Goal: Transaction & Acquisition: Purchase product/service

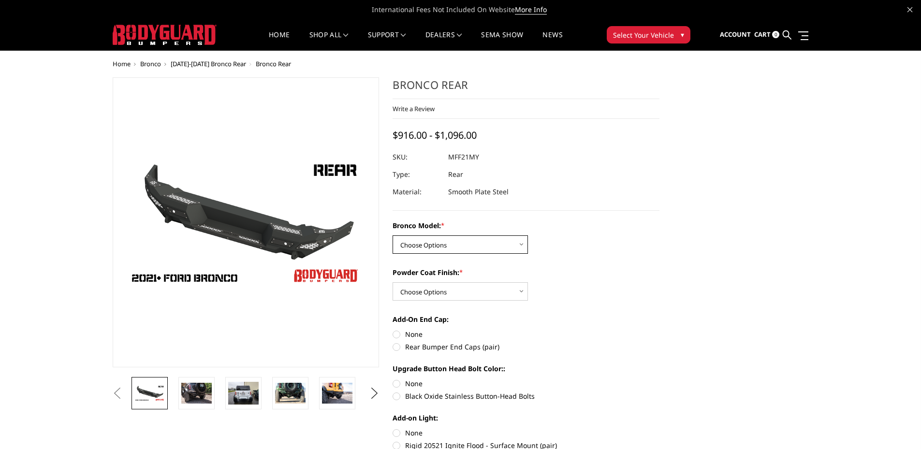
click at [411, 248] on select "Choose Options Base/Badlands/Wildtrak/etc. Raptor" at bounding box center [460, 244] width 135 height 18
select select "4024"
click at [393, 235] on select "Choose Options Base/Badlands/Wildtrak/etc. Raptor" at bounding box center [460, 244] width 135 height 18
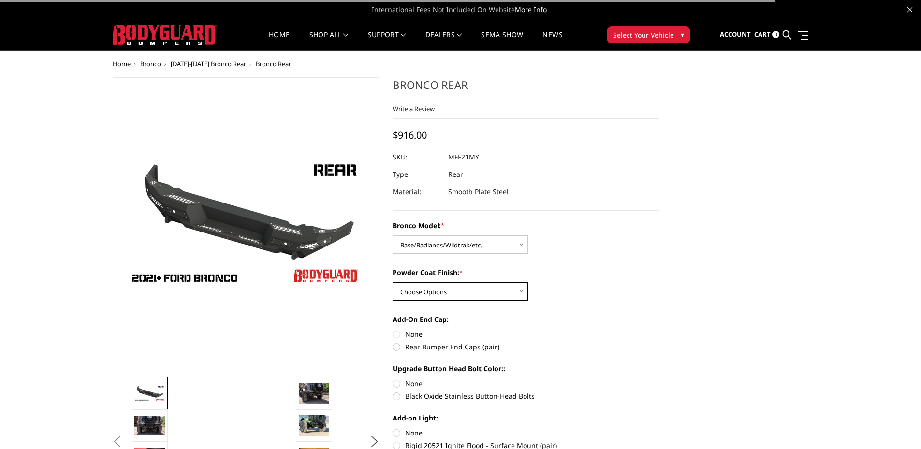
click at [428, 294] on select "Choose Options Bare Metal Textured Black Powder Coat" at bounding box center [460, 291] width 135 height 18
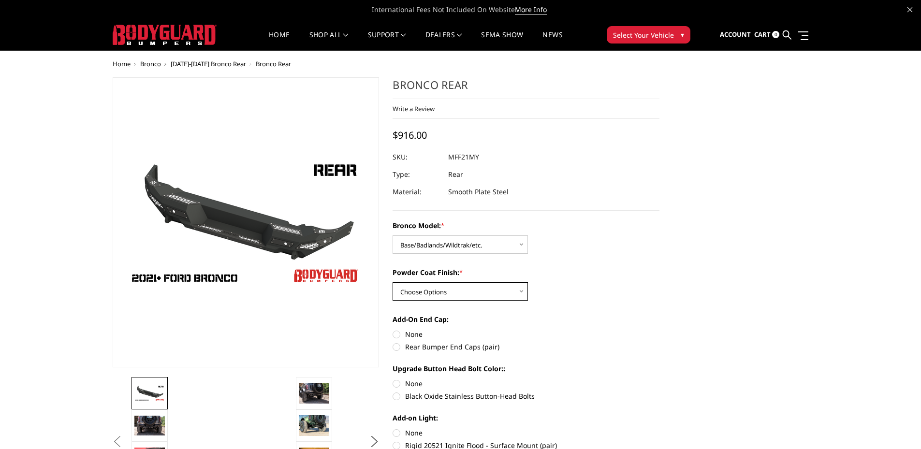
select select "4027"
click at [393, 282] on select "Choose Options Bare Metal Textured Black Powder Coat" at bounding box center [460, 291] width 135 height 18
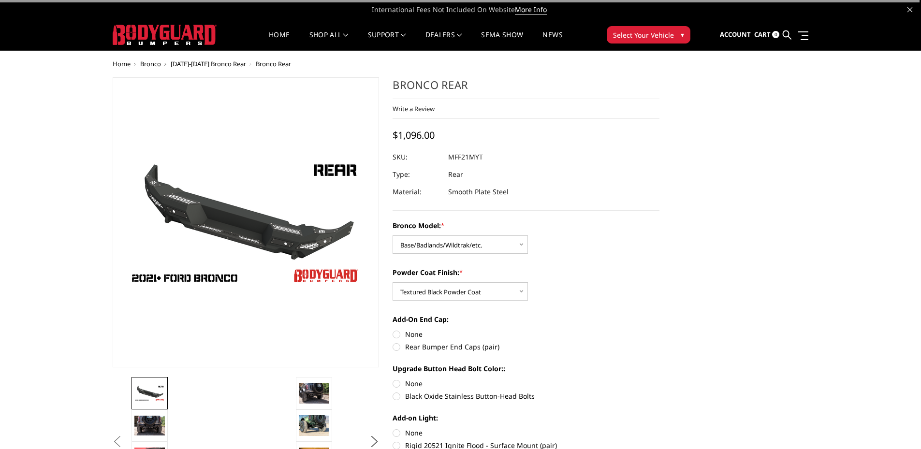
click at [428, 347] on label "Rear Bumper End Caps (pair)" at bounding box center [526, 347] width 267 height 10
click at [659, 330] on input "Rear Bumper End Caps (pair)" at bounding box center [659, 329] width 0 height 0
radio input "true"
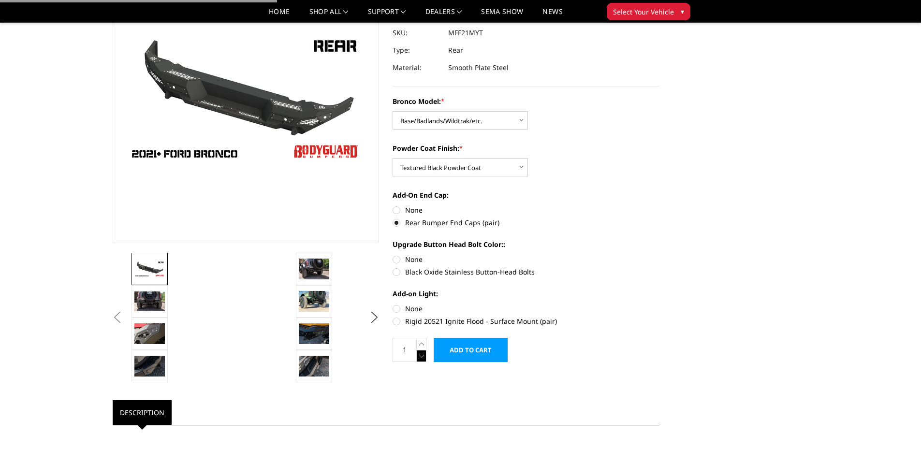
scroll to position [145, 0]
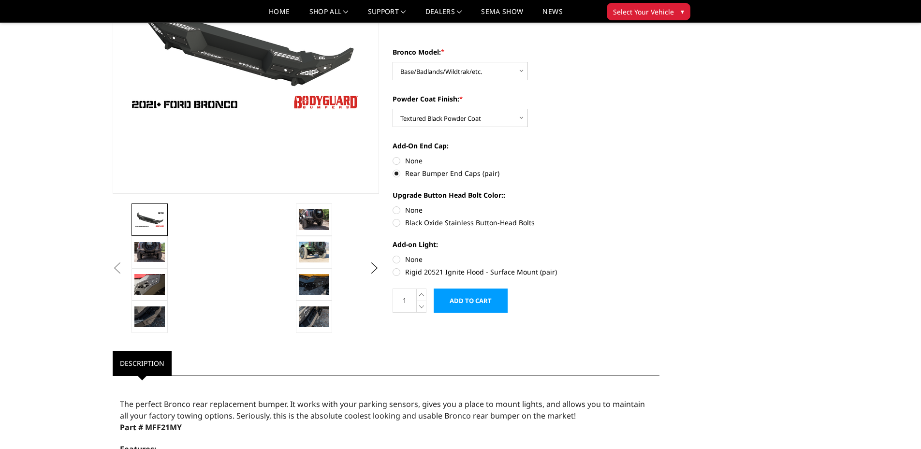
click at [413, 224] on label "Black Oxide Stainless Button-Head Bolts" at bounding box center [526, 223] width 267 height 10
click at [659, 205] on input "Black Oxide Stainless Button-Head Bolts" at bounding box center [659, 205] width 0 height 0
radio input "true"
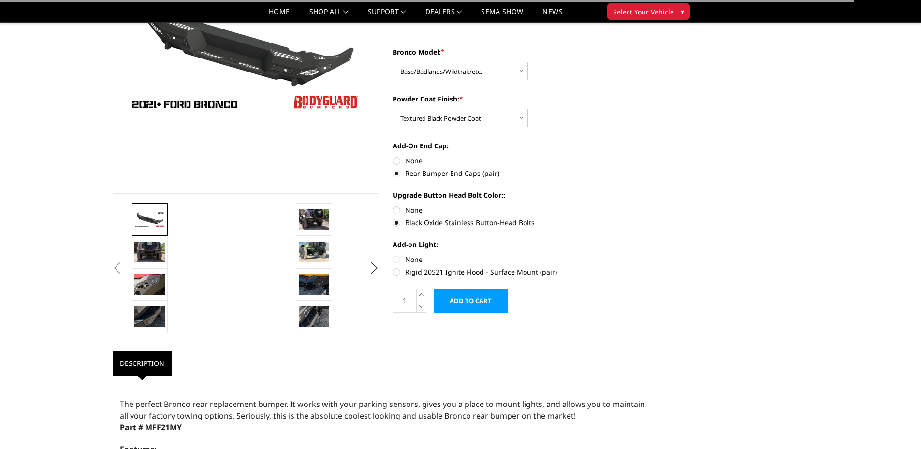
click at [398, 261] on label "None" at bounding box center [526, 259] width 267 height 10
click at [393, 255] on input "None" at bounding box center [393, 254] width 0 height 0
radio input "true"
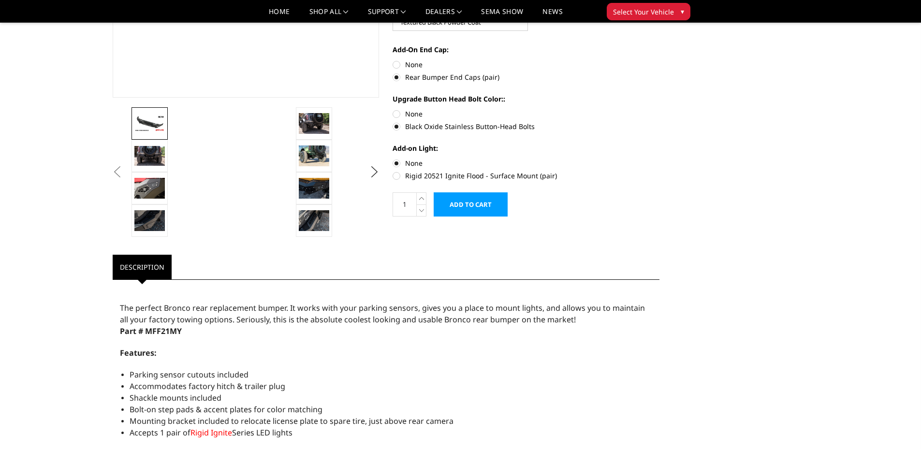
scroll to position [242, 0]
click at [465, 205] on input "Add to Cart" at bounding box center [471, 204] width 74 height 24
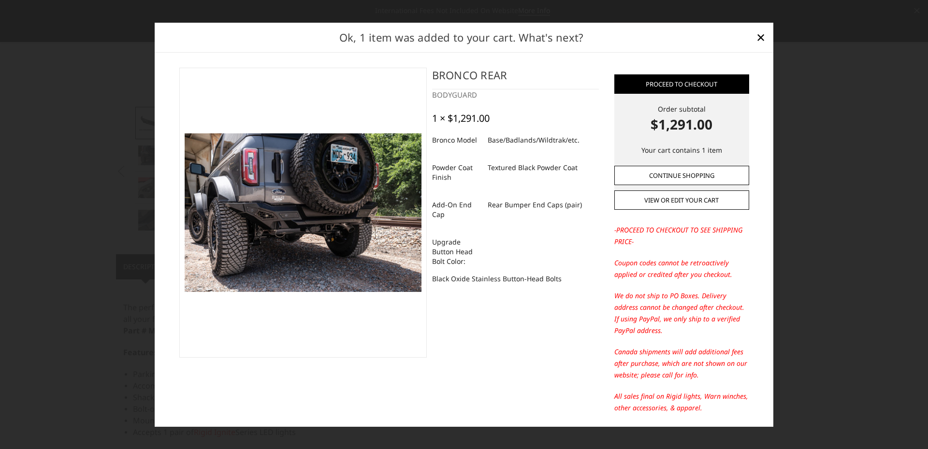
click at [681, 178] on link "Continue Shopping" at bounding box center [681, 175] width 135 height 19
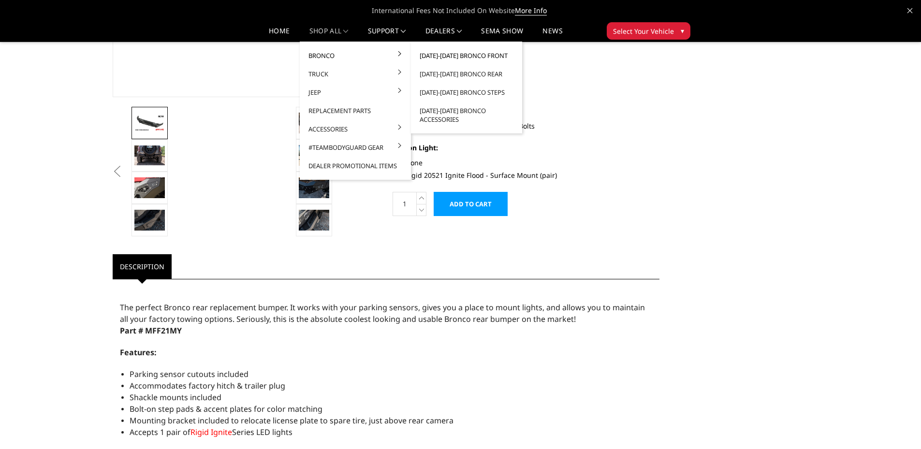
click at [465, 52] on link "[DATE]-[DATE] Bronco Front" at bounding box center [466, 55] width 103 height 18
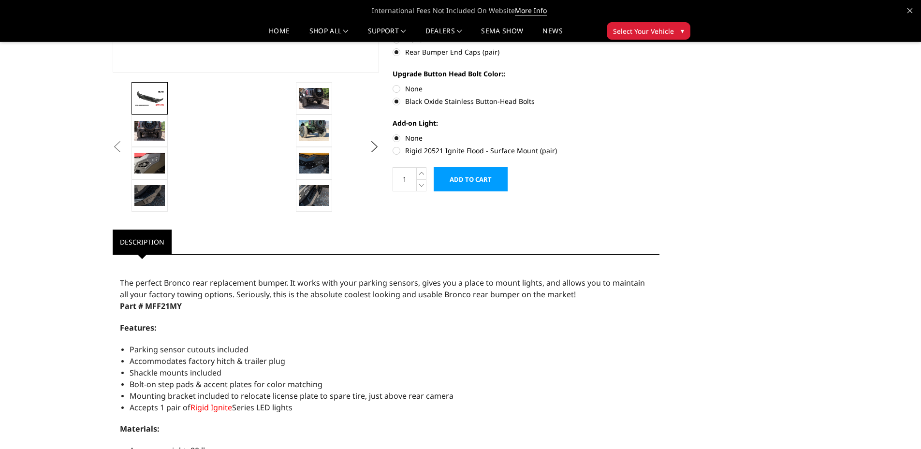
scroll to position [290, 0]
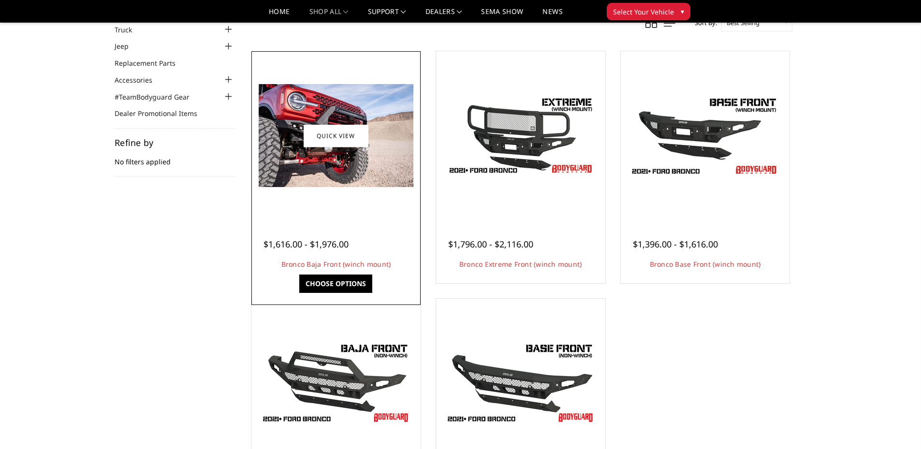
click at [340, 283] on link "Choose Options" at bounding box center [335, 284] width 73 height 18
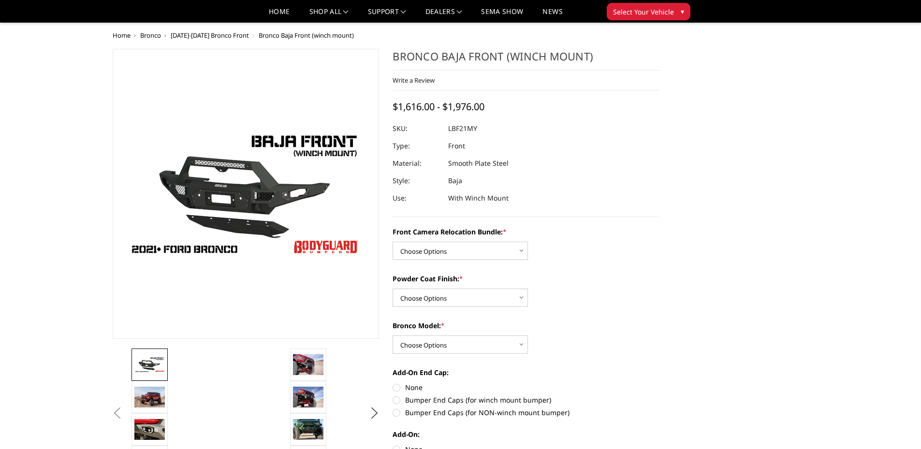
scroll to position [97, 0]
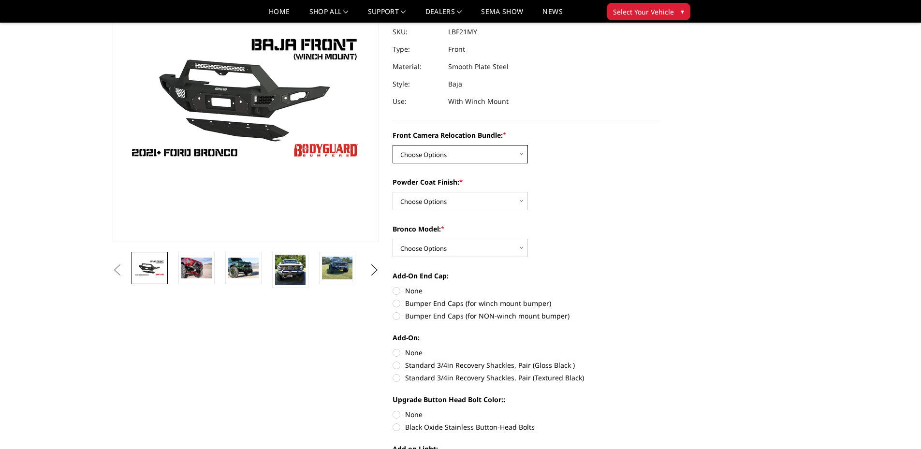
drag, startPoint x: 465, startPoint y: 156, endPoint x: 463, endPoint y: 165, distance: 9.4
click at [465, 156] on select "Choose Options Without Front Camera Relocation With Front Camera Relocation (Ha…" at bounding box center [460, 154] width 135 height 18
select select "4016"
click at [393, 145] on select "Choose Options Without Front Camera Relocation With Front Camera Relocation (Ha…" at bounding box center [460, 154] width 135 height 18
click at [434, 202] on select "Choose Options Textured Black Powder Coat Bare Metal" at bounding box center [460, 201] width 135 height 18
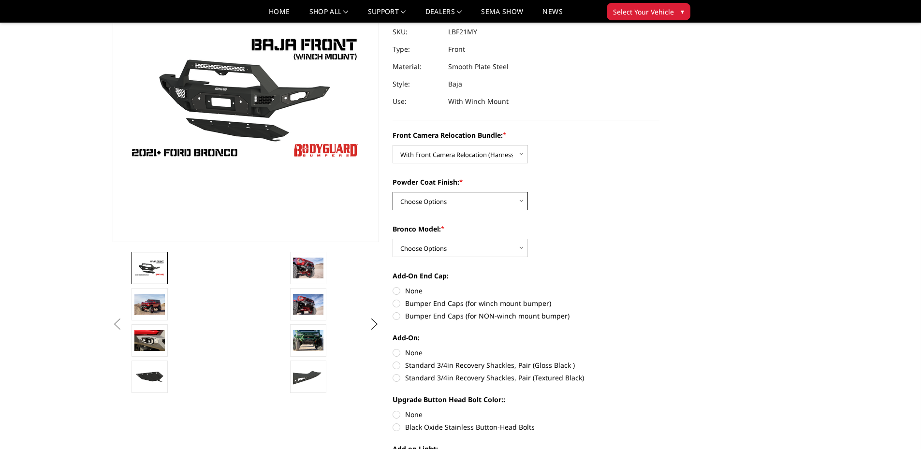
select select "4015"
click at [393, 192] on select "Choose Options Textured Black Powder Coat Bare Metal" at bounding box center [460, 201] width 135 height 18
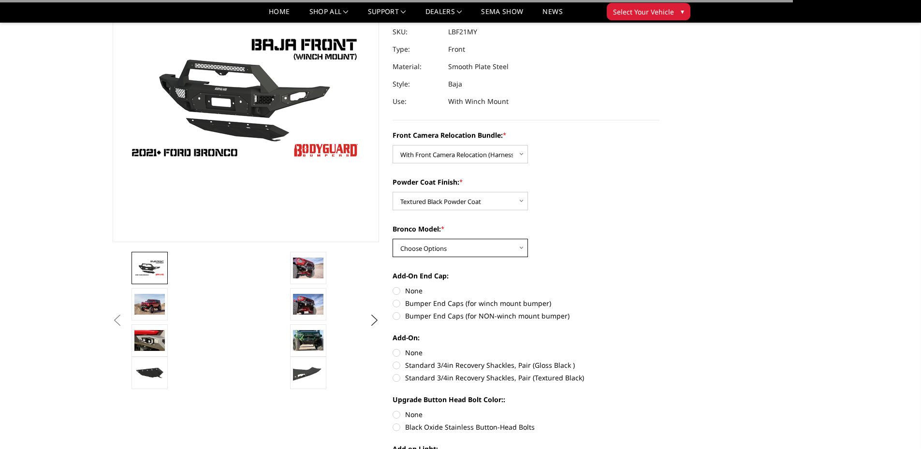
click at [429, 254] on select "Choose Options Raptor Base/Badlands/Wildtrak/etc." at bounding box center [460, 248] width 135 height 18
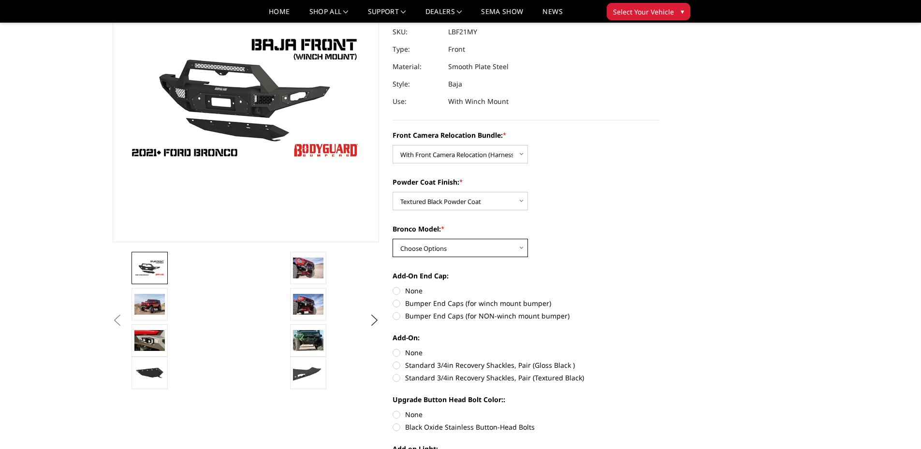
select select "4012"
click at [393, 239] on select "Choose Options Raptor Base/Badlands/Wildtrak/etc." at bounding box center [460, 248] width 135 height 18
click at [398, 303] on label "Bumper End Caps (for winch mount bumper)" at bounding box center [526, 303] width 267 height 10
click at [659, 286] on input "Bumper End Caps (for winch mount bumper)" at bounding box center [659, 286] width 0 height 0
radio input "true"
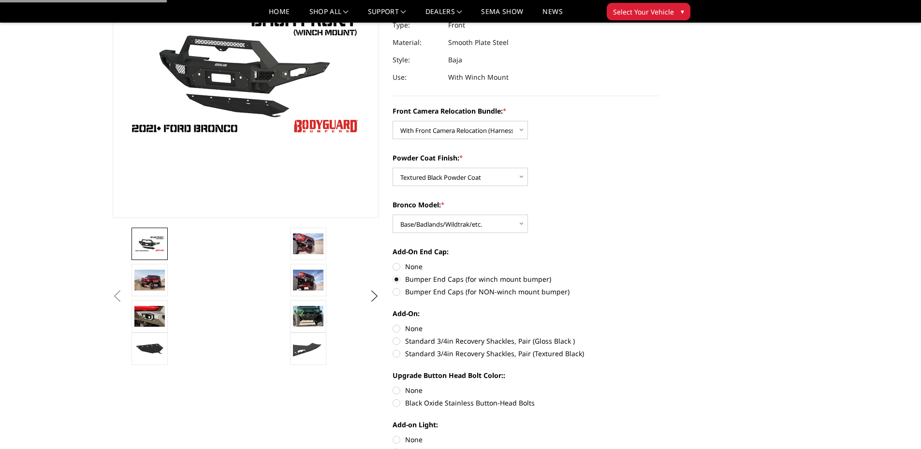
scroll to position [145, 0]
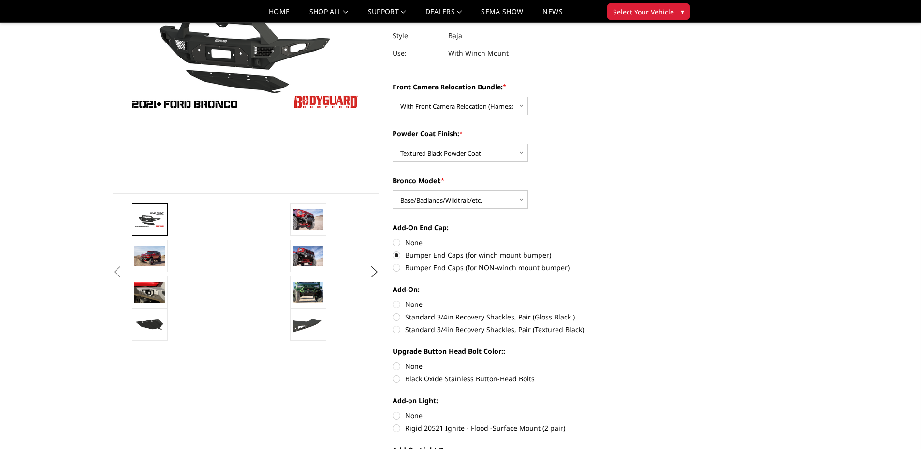
click at [396, 305] on label "None" at bounding box center [526, 304] width 267 height 10
click at [393, 300] on input "None" at bounding box center [393, 299] width 0 height 0
radio input "true"
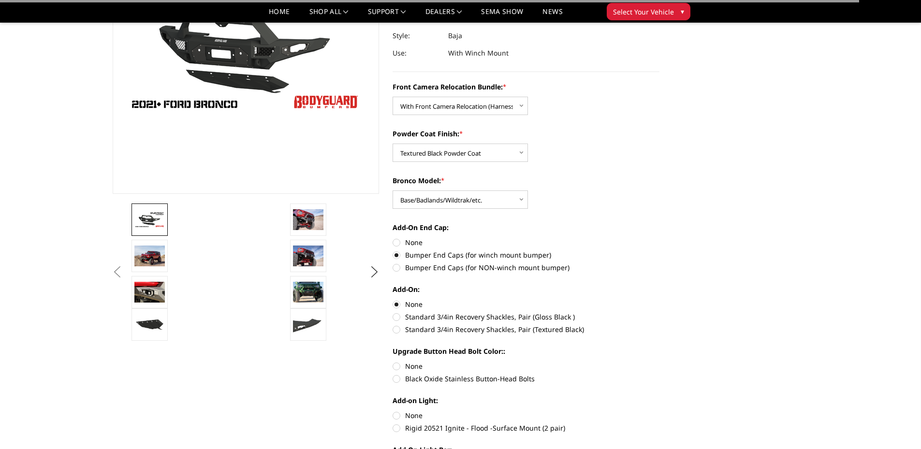
click at [395, 378] on label "Black Oxide Stainless Button-Head Bolts" at bounding box center [526, 379] width 267 height 10
click at [659, 362] on input "Black Oxide Stainless Button-Head Bolts" at bounding box center [659, 361] width 0 height 0
radio input "true"
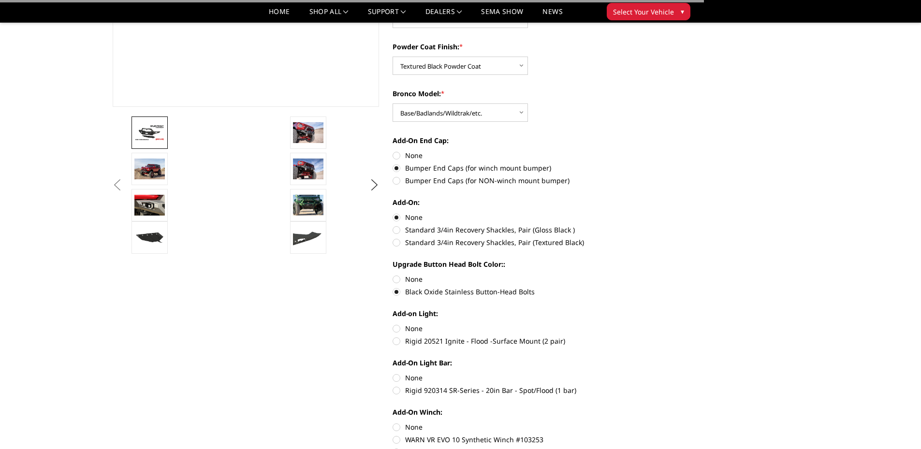
scroll to position [242, 0]
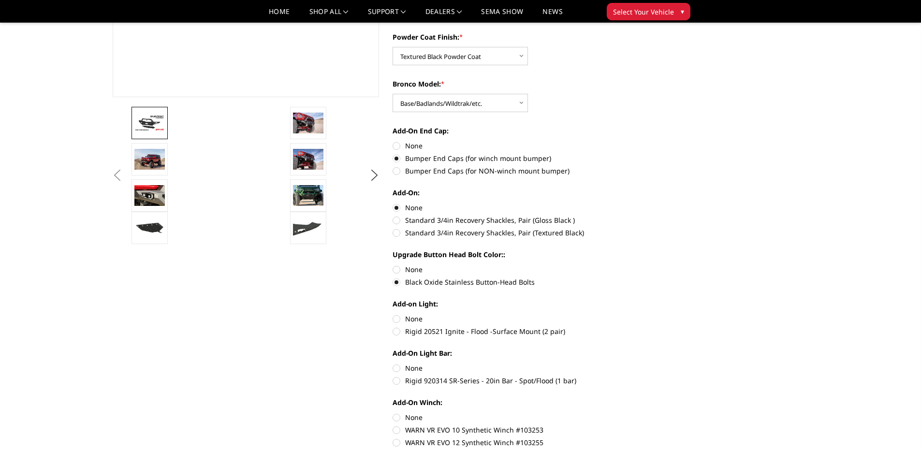
click at [400, 318] on label "None" at bounding box center [526, 319] width 267 height 10
click at [393, 314] on input "None" at bounding box center [393, 314] width 0 height 0
radio input "true"
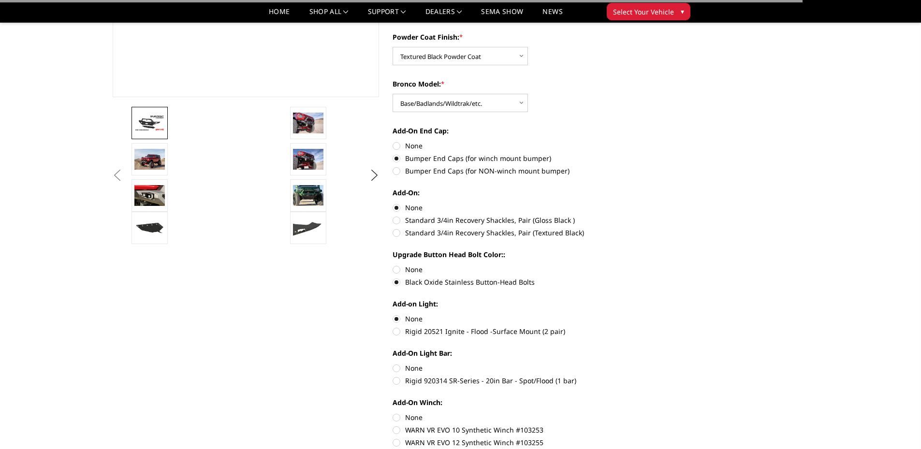
click at [397, 367] on label "None" at bounding box center [526, 368] width 267 height 10
click at [393, 364] on input "None" at bounding box center [393, 363] width 0 height 0
radio input "true"
click at [396, 417] on label "None" at bounding box center [526, 417] width 267 height 10
click at [393, 413] on input "None" at bounding box center [393, 412] width 0 height 0
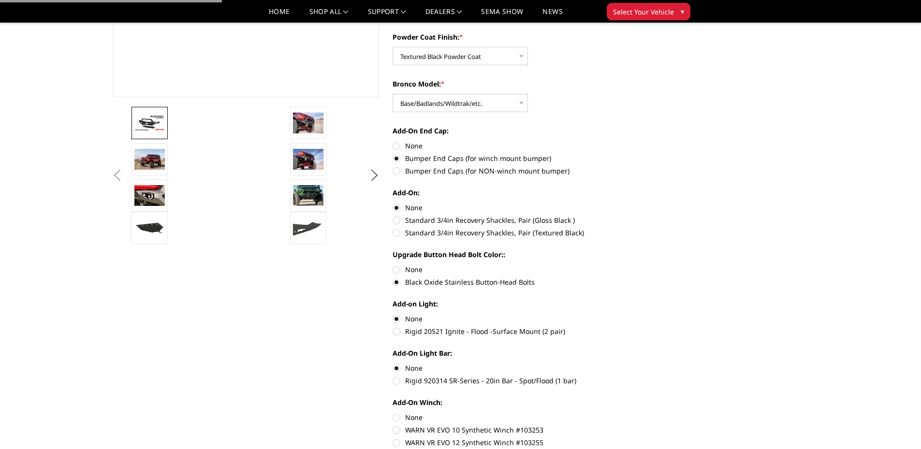
radio input "true"
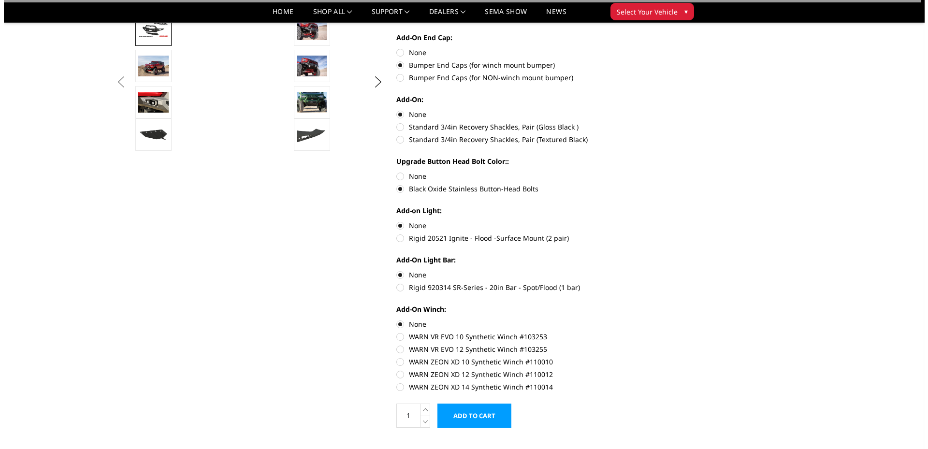
scroll to position [338, 0]
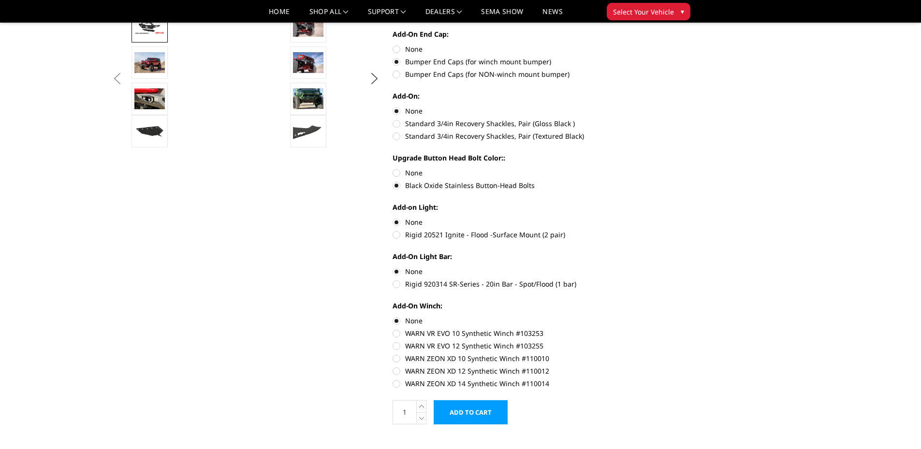
click at [475, 412] on input "Add to Cart" at bounding box center [471, 412] width 74 height 24
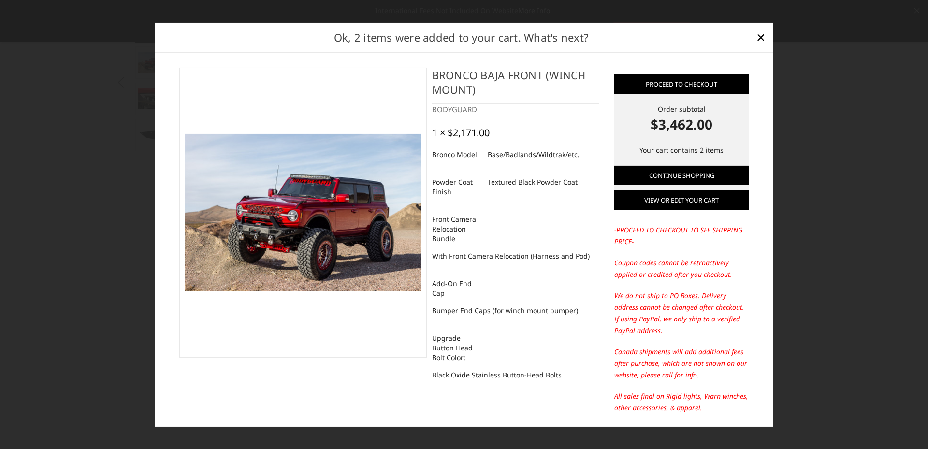
click at [699, 196] on link "View or edit your cart" at bounding box center [681, 199] width 135 height 19
